Goal: Information Seeking & Learning: Learn about a topic

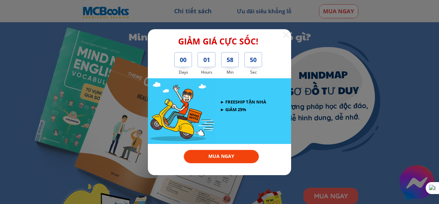
click at [286, 34] on div at bounding box center [286, 34] width 6 height 6
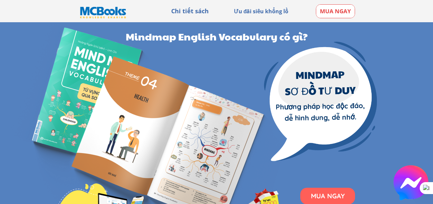
click at [113, 8] on div at bounding box center [103, 11] width 58 height 18
click at [112, 11] on div at bounding box center [103, 11] width 58 height 18
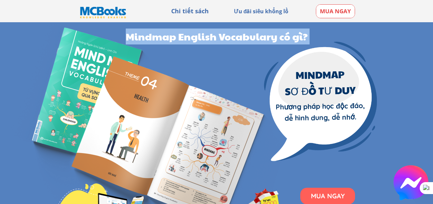
drag, startPoint x: 101, startPoint y: 10, endPoint x: 231, endPoint y: 78, distance: 146.7
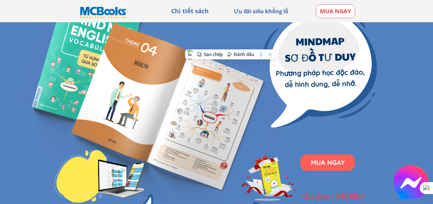
scroll to position [33, 0]
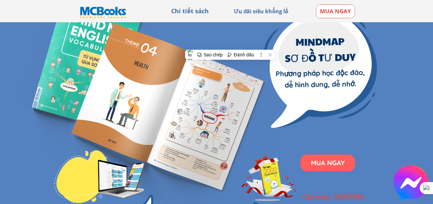
click at [193, 10] on h3 "Chi tiết sách" at bounding box center [190, 11] width 53 height 10
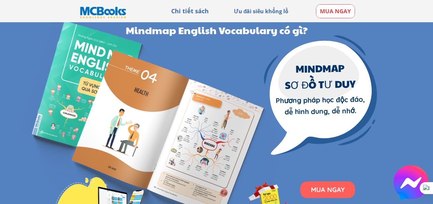
scroll to position [0, 0]
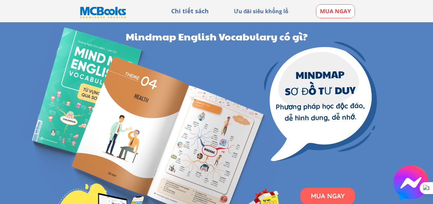
click at [190, 11] on h3 "Chi tiết sách" at bounding box center [190, 11] width 53 height 10
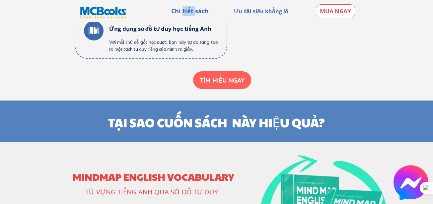
scroll to position [830, 0]
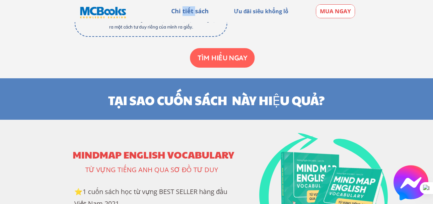
click at [220, 59] on p "TÌM HIỂU NGAY" at bounding box center [222, 58] width 65 height 20
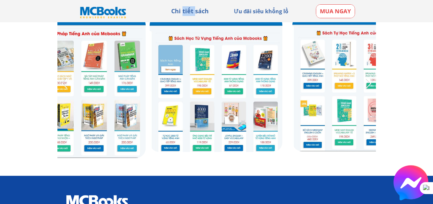
scroll to position [1943, 0]
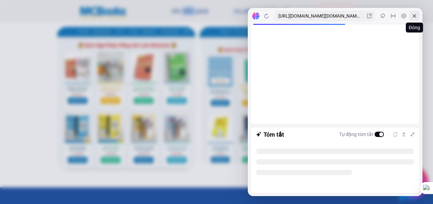
click at [414, 14] on icon at bounding box center [414, 15] width 5 height 5
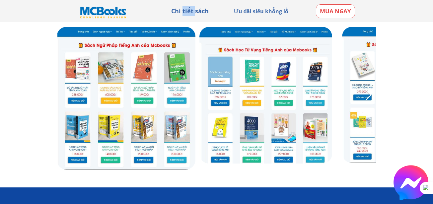
click at [112, 126] on link at bounding box center [126, 98] width 139 height 143
